Goal: Task Accomplishment & Management: Use online tool/utility

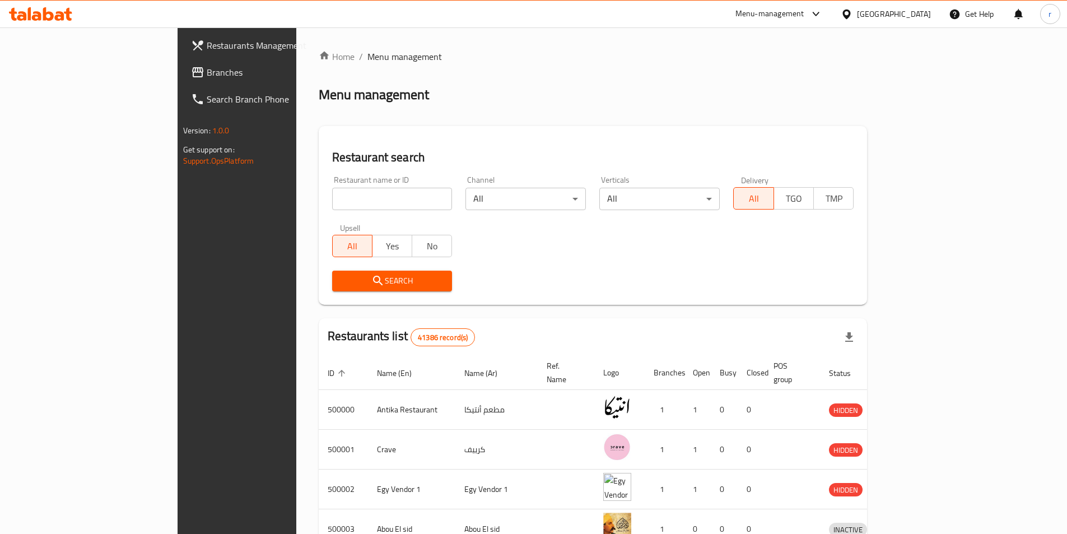
click at [926, 21] on div "[GEOGRAPHIC_DATA]" at bounding box center [886, 14] width 108 height 27
click at [857, 16] on div at bounding box center [849, 14] width 16 height 12
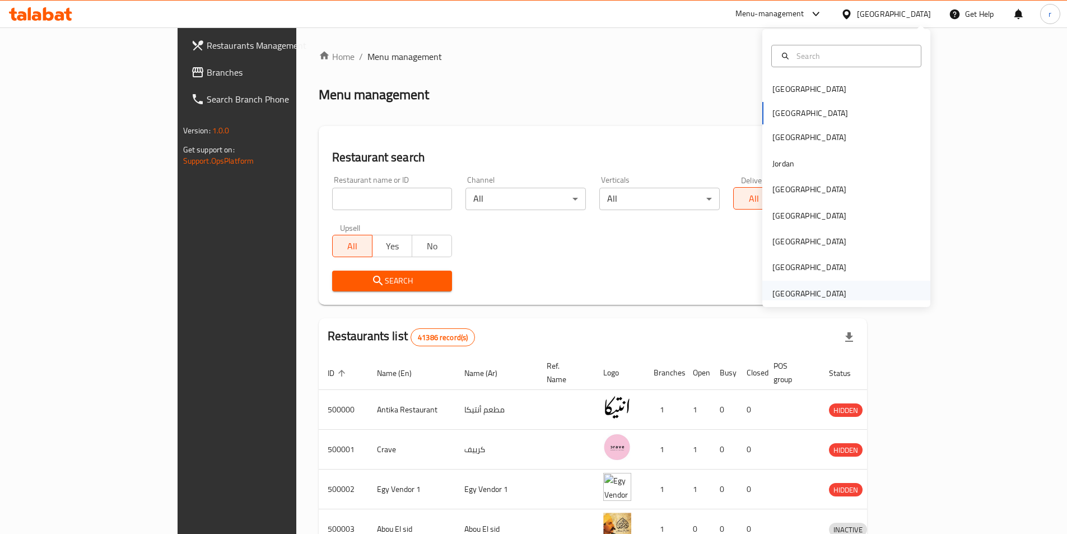
click at [855, 287] on div "[GEOGRAPHIC_DATA]" at bounding box center [846, 294] width 168 height 26
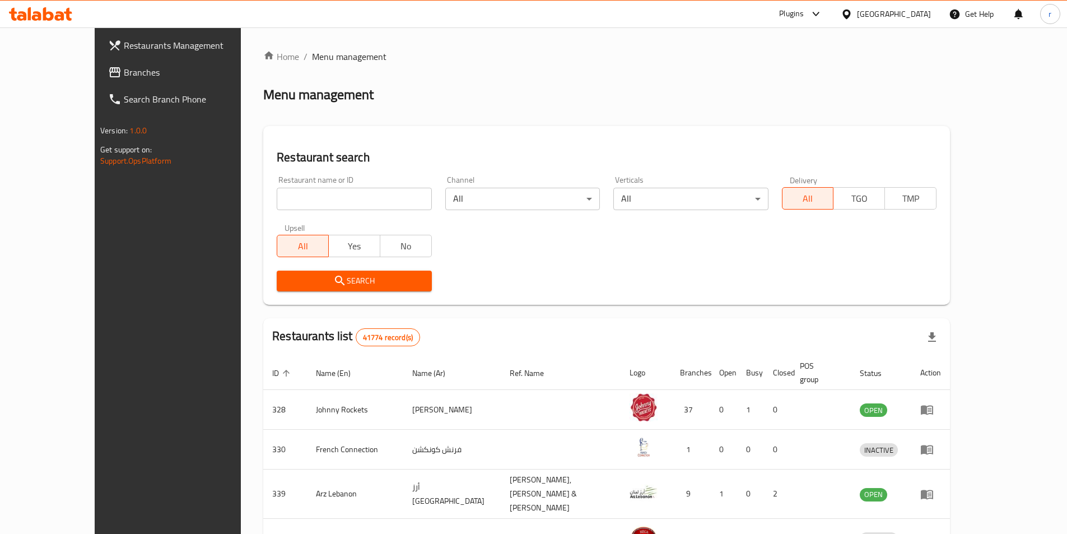
click at [99, 63] on link "Branches" at bounding box center [186, 72] width 174 height 27
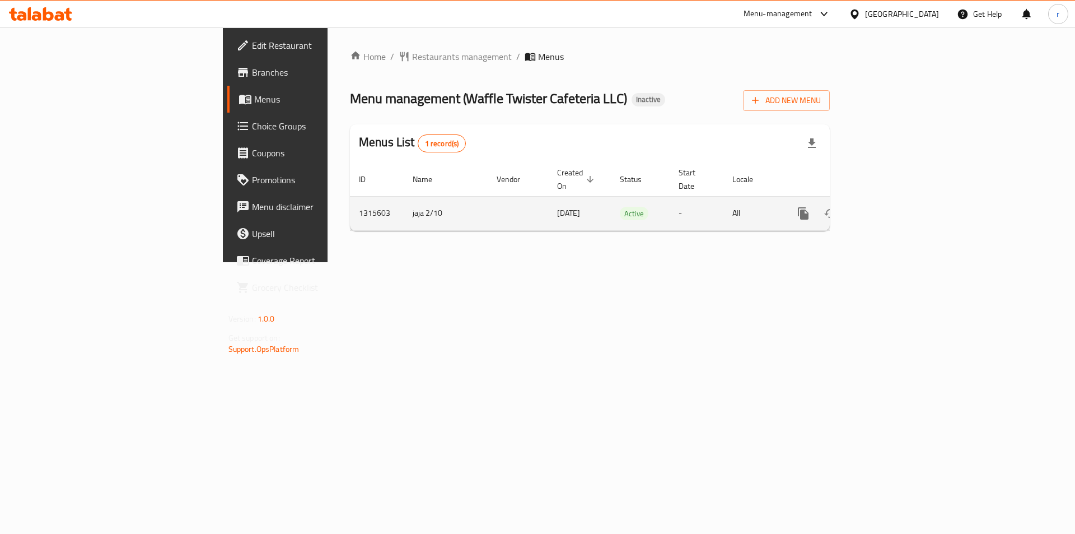
click at [891, 207] on icon "enhanced table" at bounding box center [884, 213] width 13 height 13
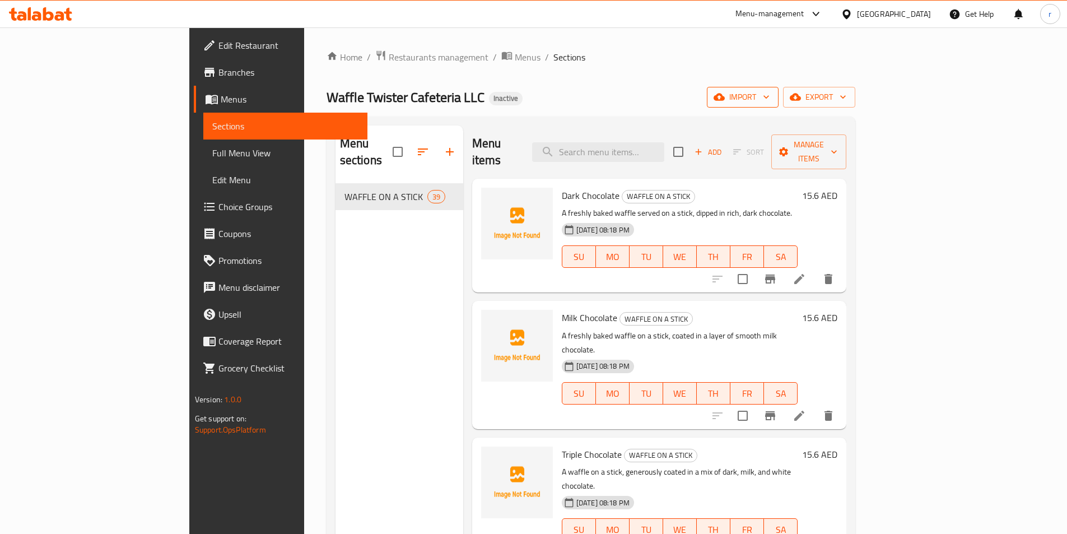
click at [779, 103] on button "import" at bounding box center [743, 97] width 72 height 21
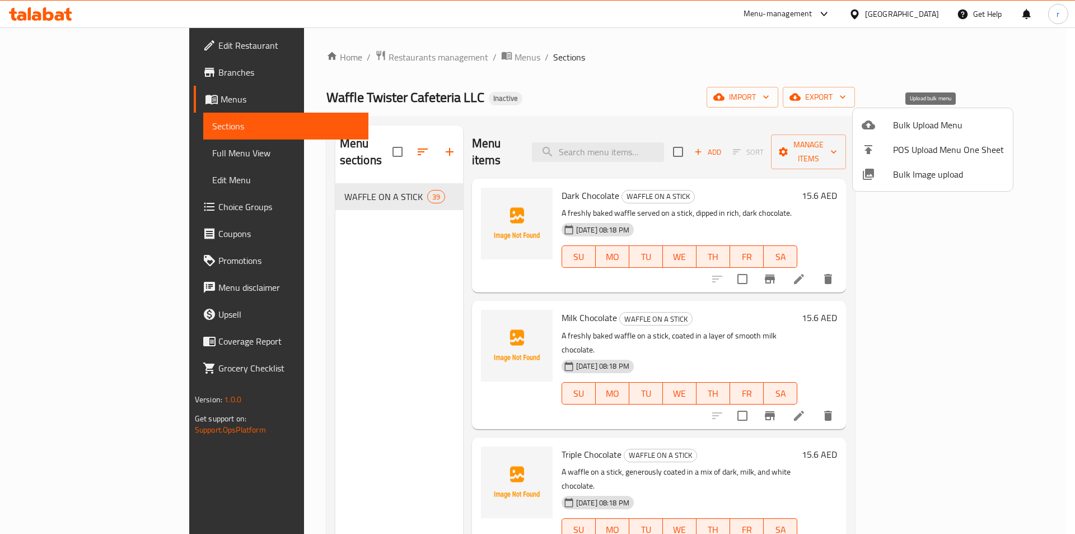
click at [950, 123] on span "Bulk Upload Menu" at bounding box center [948, 124] width 111 height 13
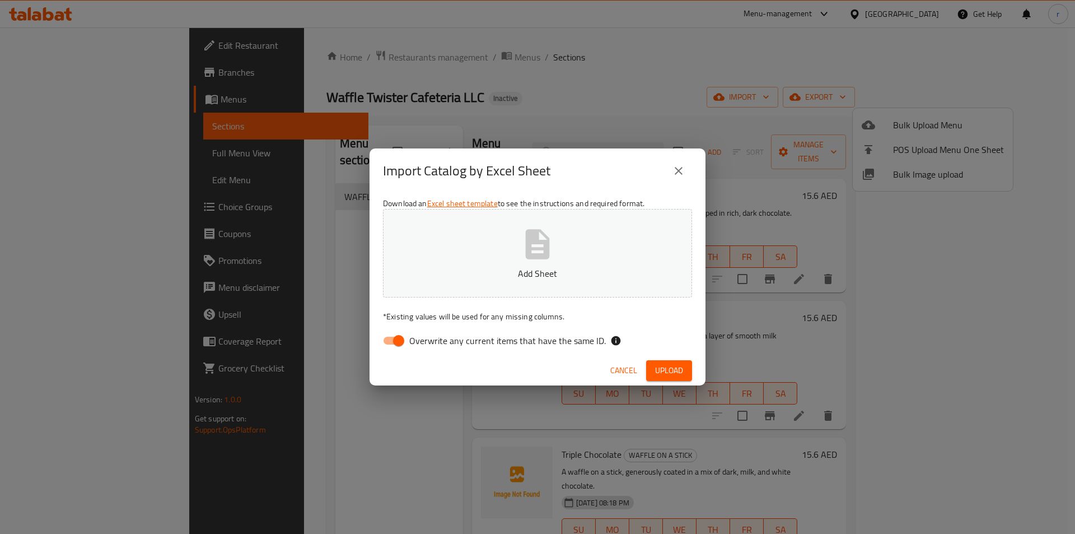
click at [487, 342] on span "Overwrite any current items that have the same ID." at bounding box center [507, 340] width 197 height 13
click at [431, 342] on input "Overwrite any current items that have the same ID." at bounding box center [399, 340] width 64 height 21
checkbox input "false"
click at [674, 377] on span "Upload" at bounding box center [669, 371] width 28 height 14
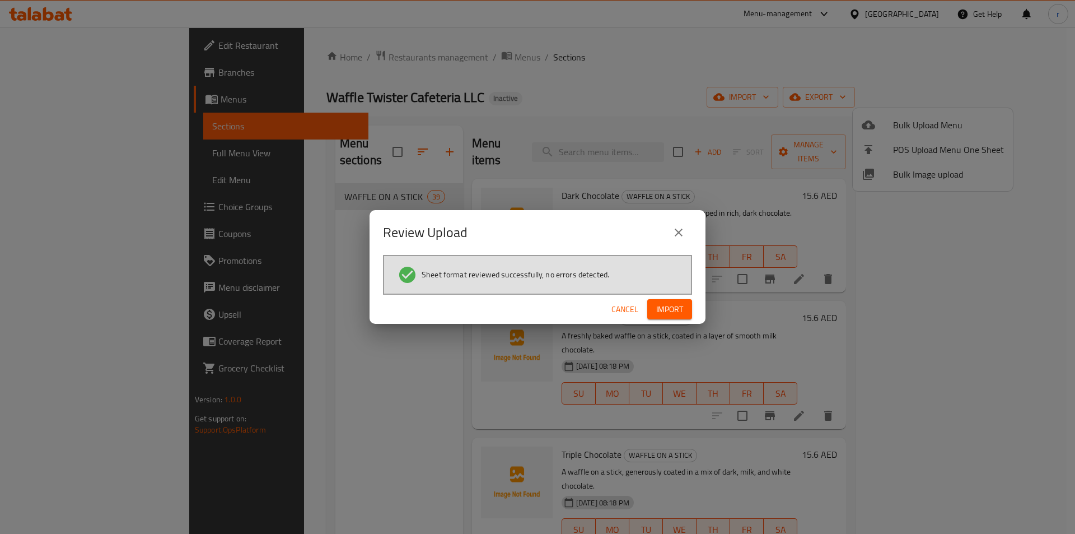
click at [673, 314] on span "Import" at bounding box center [669, 309] width 27 height 14
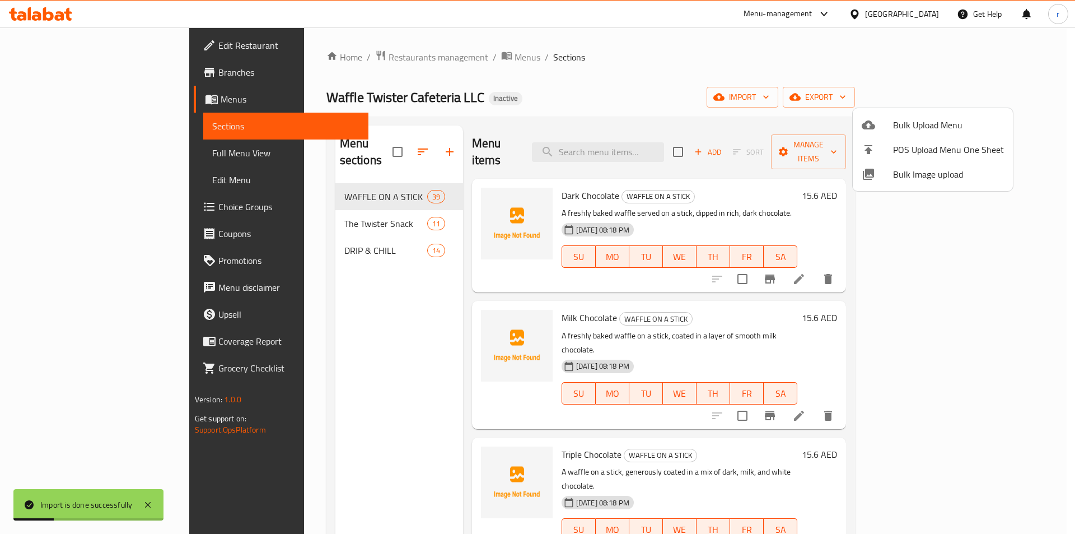
click at [78, 152] on div at bounding box center [537, 267] width 1075 height 534
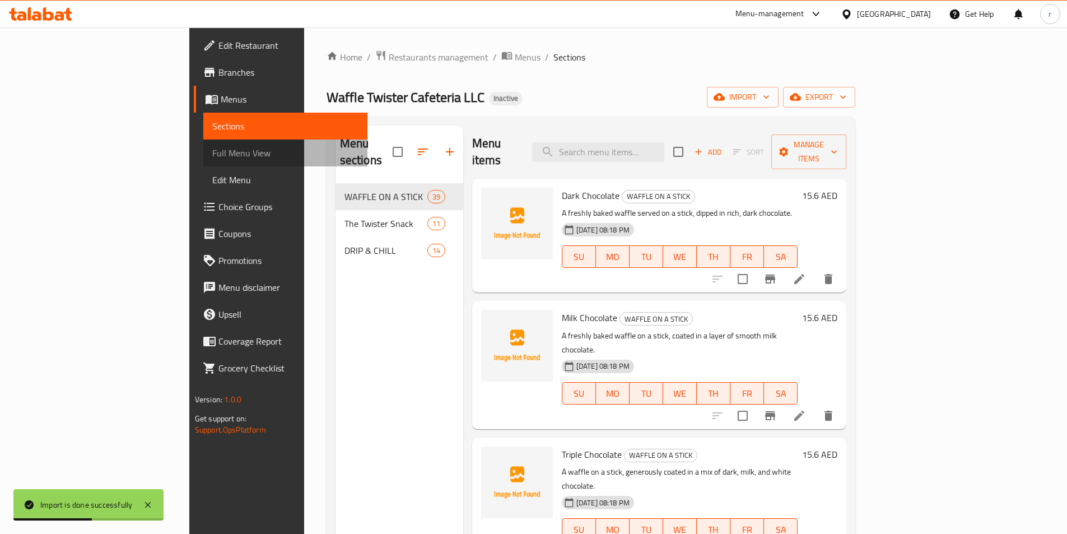
click at [212, 151] on span "Full Menu View" at bounding box center [285, 152] width 146 height 13
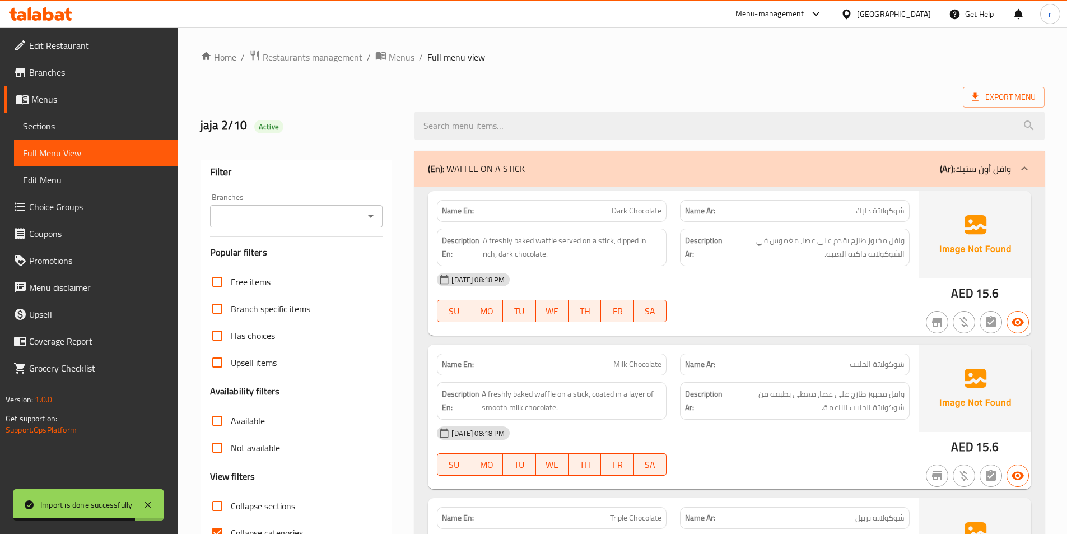
click at [574, 170] on div "(En): WAFFLE ON A STICK (Ar): وافل أون ستيك" at bounding box center [719, 168] width 583 height 13
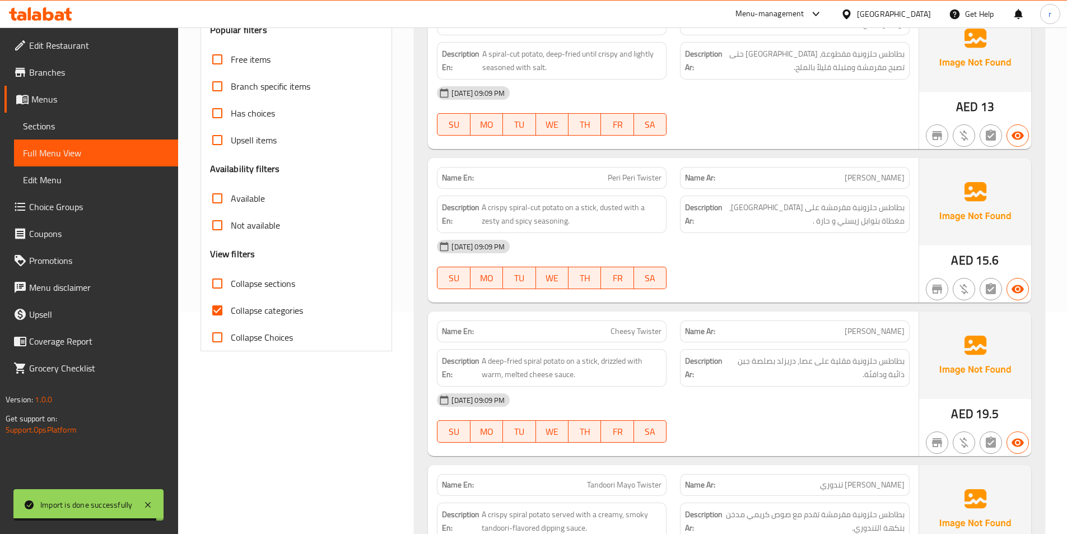
scroll to position [224, 0]
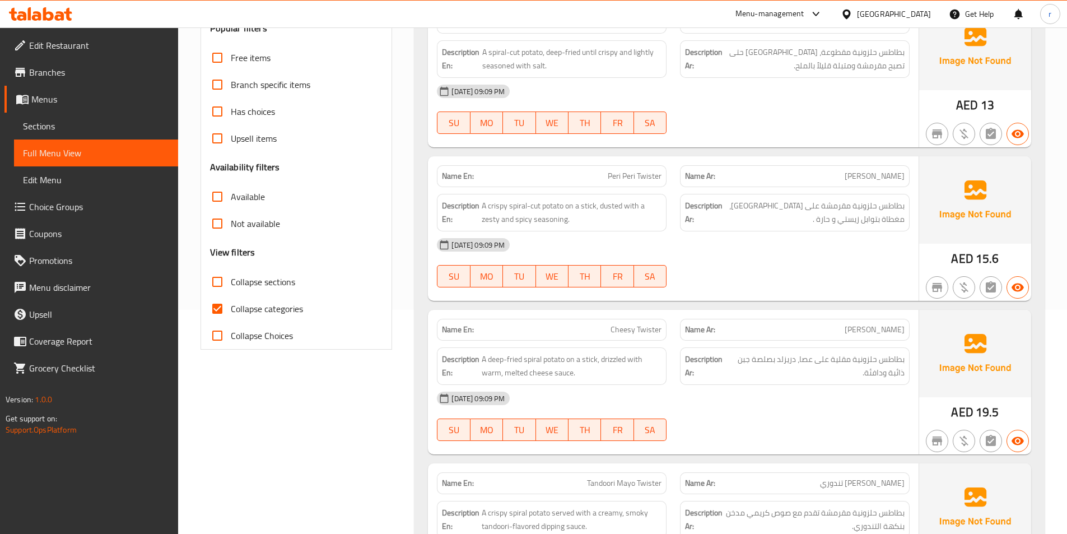
click at [251, 309] on span "Collapse categories" at bounding box center [267, 308] width 72 height 13
click at [231, 309] on input "Collapse categories" at bounding box center [217, 308] width 27 height 27
checkbox input "false"
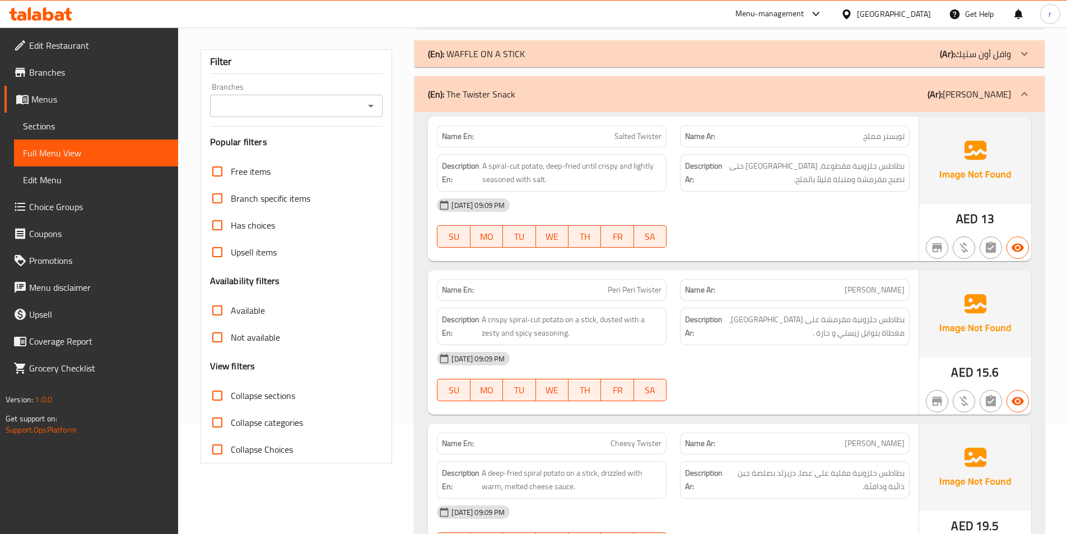
scroll to position [0, 0]
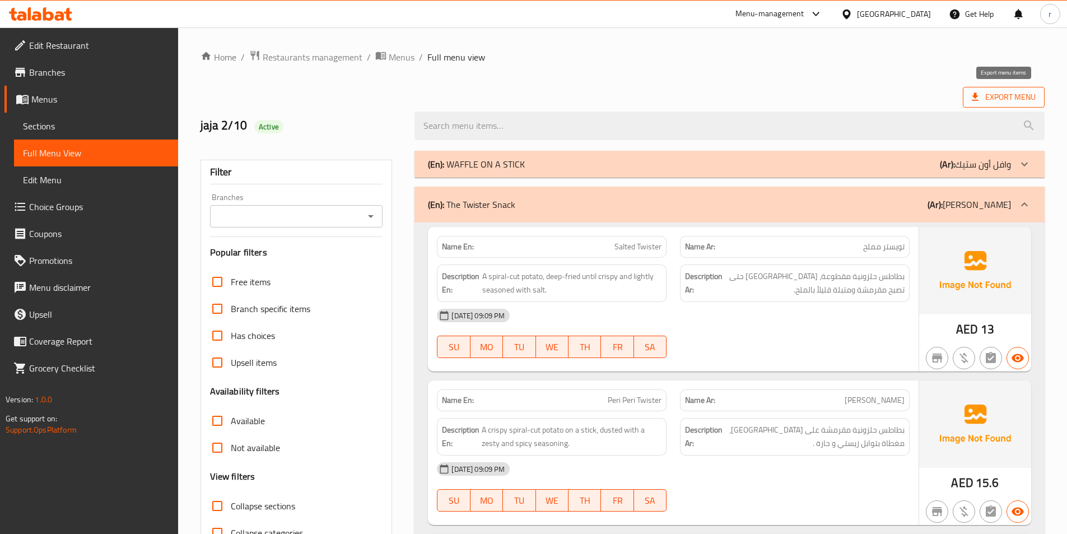
click at [1002, 104] on span "Export Menu" at bounding box center [1004, 97] width 82 height 21
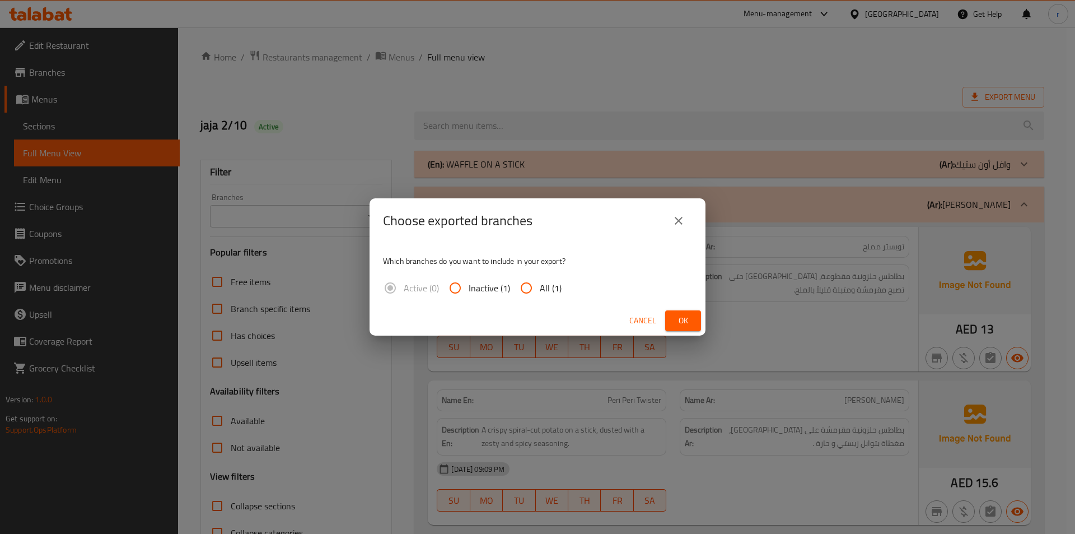
click at [529, 280] on input "All (1)" at bounding box center [526, 287] width 27 height 27
radio input "true"
click at [681, 315] on span "Ok" at bounding box center [683, 321] width 18 height 14
